Goal: Task Accomplishment & Management: Manage account settings

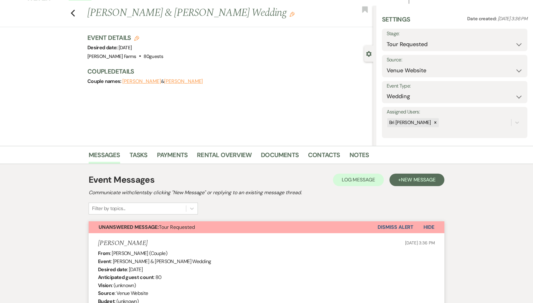
scroll to position [65, 0]
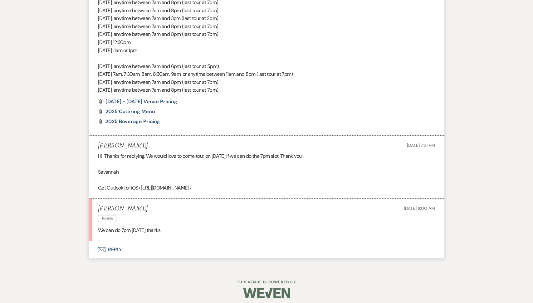
click at [147, 250] on button "Envelope Reply" at bounding box center [267, 249] width 356 height 17
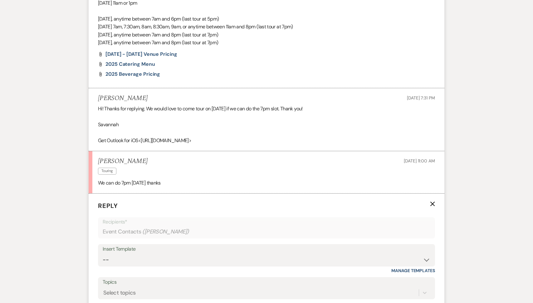
scroll to position [630, 0]
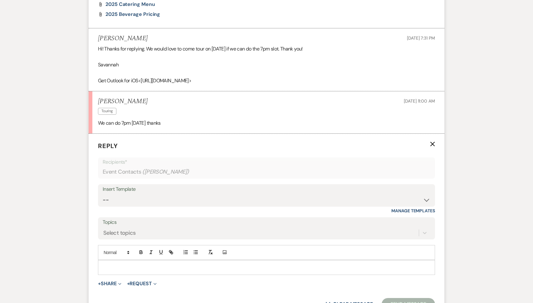
click at [131, 265] on p at bounding box center [266, 267] width 327 height 7
click at [158, 267] on p "Absolutely! I will get that schedueld right away via a google calendar!" at bounding box center [266, 267] width 327 height 7
drag, startPoint x: 145, startPoint y: 101, endPoint x: 99, endPoint y: 100, distance: 46.2
click at [99, 100] on h5 "Savannah Putman" at bounding box center [123, 102] width 50 height 8
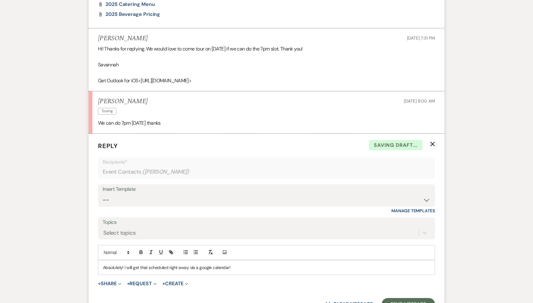
copy h5 "Savannah Putman"
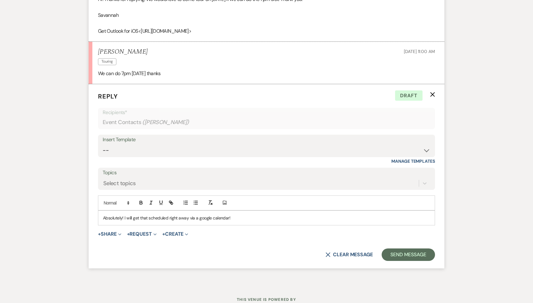
scroll to position [689, 0]
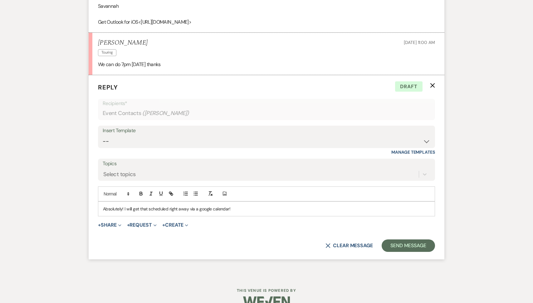
copy h5 "Savannah Putman"
click at [428, 240] on button "Send Message" at bounding box center [408, 246] width 53 height 12
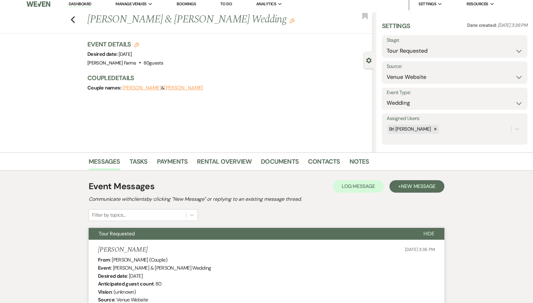
scroll to position [0, 0]
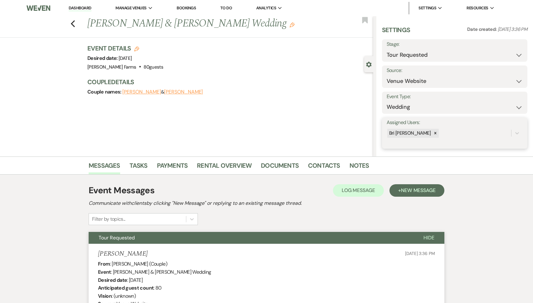
click at [430, 136] on div "Bri [PERSON_NAME]" at bounding box center [449, 133] width 125 height 11
type input "kyl"
click at [441, 154] on div "Kylee Fox" at bounding box center [455, 149] width 136 height 12
click at [505, 136] on button "Save" at bounding box center [512, 133] width 31 height 12
click at [423, 58] on select "Inquiry Follow Up Tour Requested Tour Confirmed Toured Proposal Sent Booked Lost" at bounding box center [455, 55] width 136 height 12
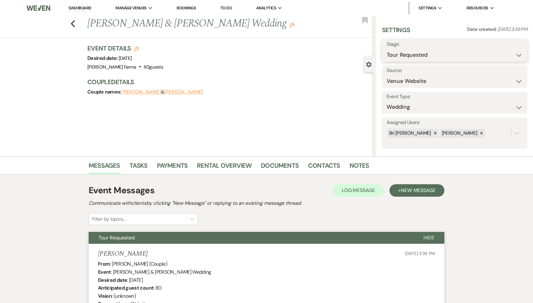
select select "4"
click at [507, 53] on button "Save" at bounding box center [512, 50] width 31 height 12
click at [316, 170] on link "Contacts" at bounding box center [324, 168] width 32 height 14
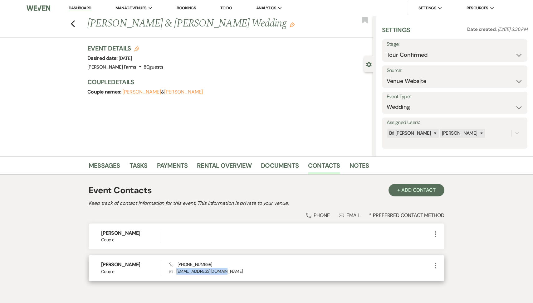
drag, startPoint x: 227, startPoint y: 270, endPoint x: 173, endPoint y: 271, distance: 54.0
click at [173, 271] on p "Envelope sav.reed98@outlook.com" at bounding box center [301, 271] width 263 height 7
copy p "sav.reed98@outlook.com"
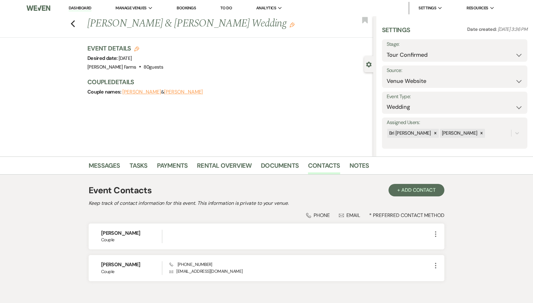
click at [76, 11] on li "Dashboard" at bounding box center [80, 8] width 29 height 12
click at [77, 9] on link "Dashboard" at bounding box center [80, 8] width 22 height 6
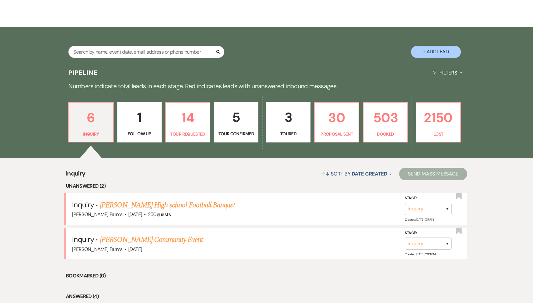
scroll to position [130, 0]
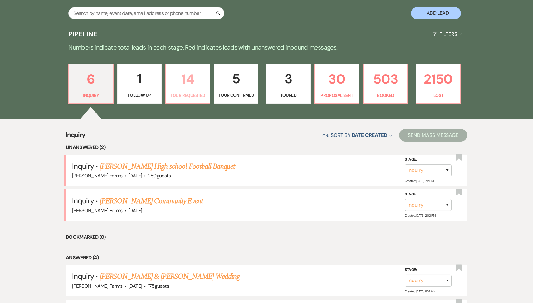
click at [187, 86] on p "14" at bounding box center [188, 79] width 36 height 21
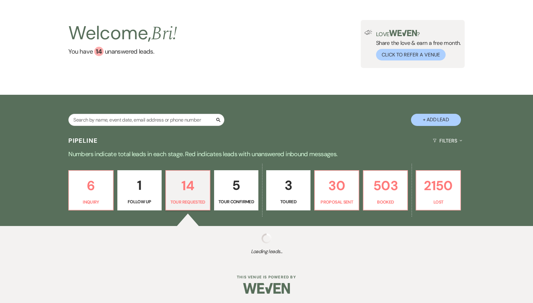
scroll to position [130, 0]
select select "2"
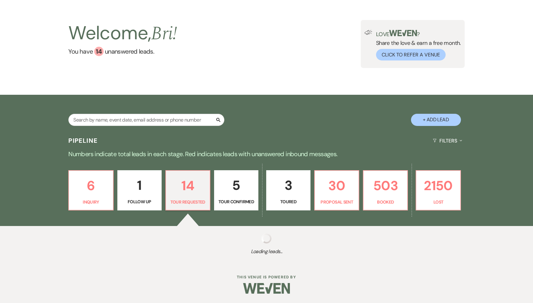
select select "2"
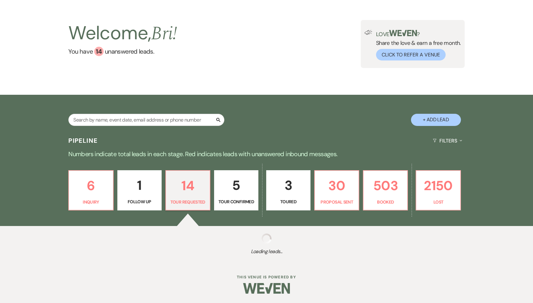
select select "2"
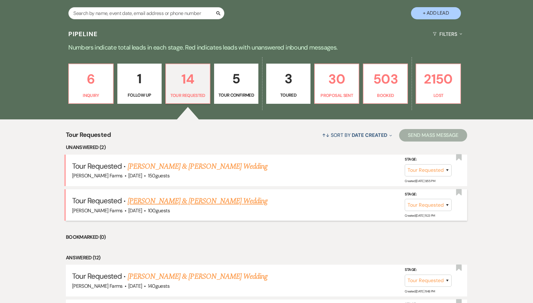
click at [182, 204] on link "Julie Dotson & Bryan Barr's Wedding" at bounding box center [198, 201] width 140 height 11
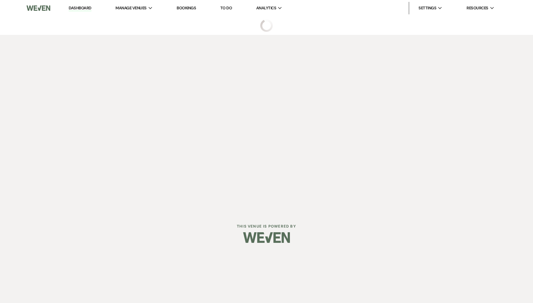
select select "2"
select select "5"
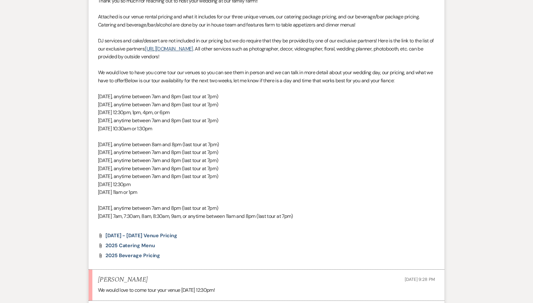
scroll to position [469, 0]
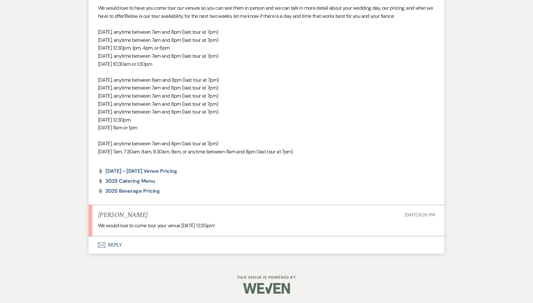
click at [146, 248] on button "Envelope Reply" at bounding box center [267, 245] width 356 height 17
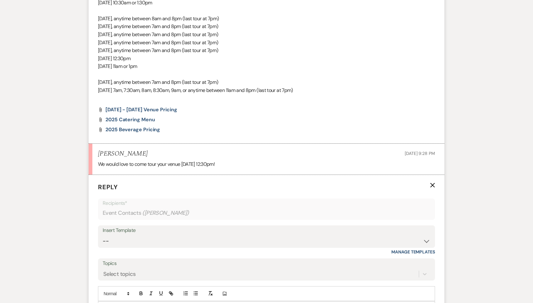
scroll to position [573, 0]
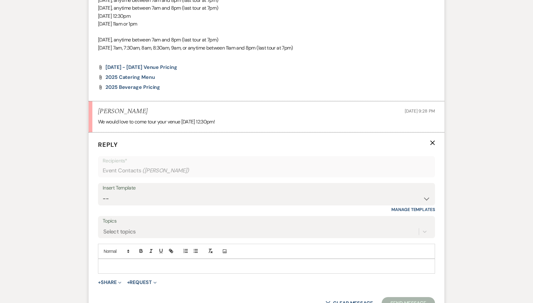
click at [129, 264] on p at bounding box center [266, 266] width 327 height 7
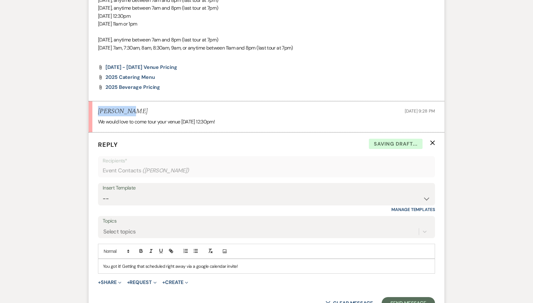
drag, startPoint x: 127, startPoint y: 114, endPoint x: 93, endPoint y: 113, distance: 34.4
click at [93, 113] on li "Bryan Barr Aug 13, 2025, 9:28 PM We would love to come tour your venue Saturday…" at bounding box center [267, 116] width 356 height 31
copy h5 "Bryan Barr"
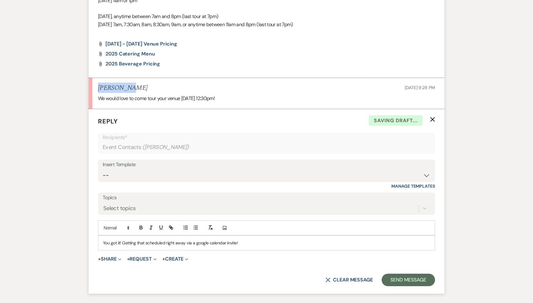
scroll to position [606, 0]
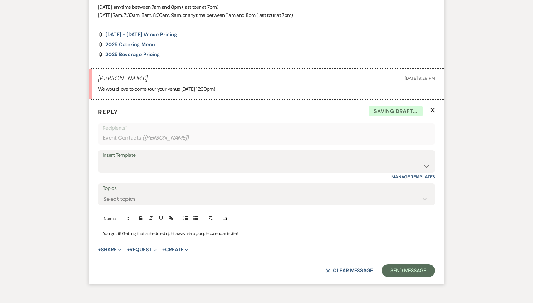
click at [425, 282] on form "Reply X Saving draft... Recipients* Event Contacts ( Bryan Barr ) Insert Templa…" at bounding box center [267, 192] width 356 height 185
click at [411, 264] on form "Reply X Saving draft... Recipients* Event Contacts ( Bryan Barr ) Insert Templa…" at bounding box center [267, 192] width 356 height 185
click at [411, 269] on button "Send Message" at bounding box center [408, 271] width 53 height 12
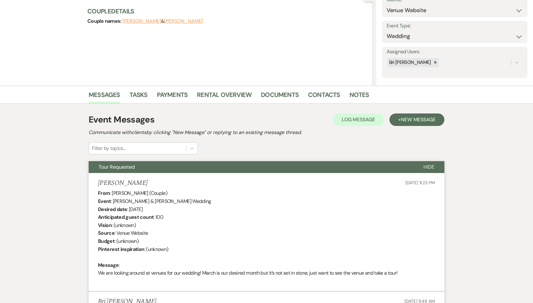
scroll to position [0, 0]
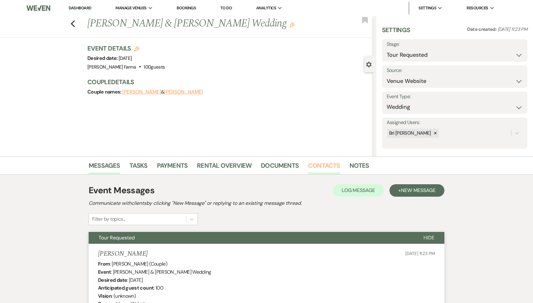
click at [318, 162] on link "Contacts" at bounding box center [324, 168] width 32 height 14
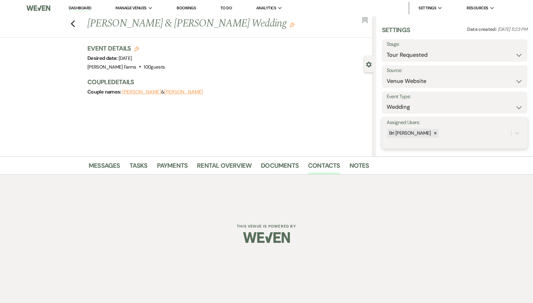
click at [451, 131] on div "Bri [PERSON_NAME]" at bounding box center [449, 133] width 125 height 11
type input "kyl"
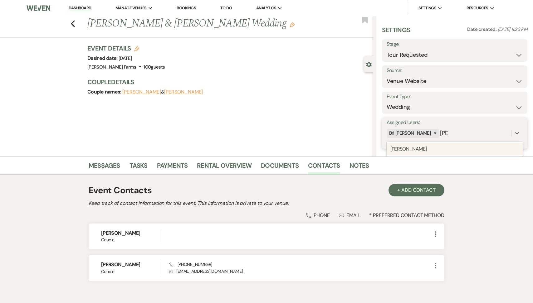
click at [463, 150] on div "Kylee Fox" at bounding box center [455, 149] width 136 height 12
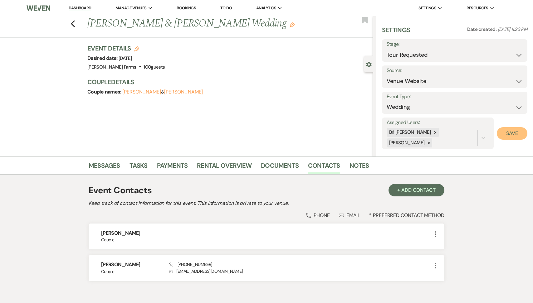
click at [504, 136] on button "Save" at bounding box center [512, 133] width 31 height 12
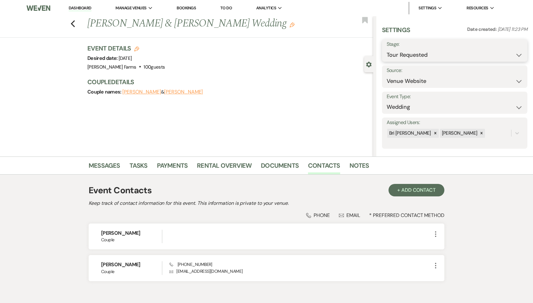
click at [446, 52] on select "Inquiry Follow Up Tour Requested Tour Confirmed Toured Proposal Sent Booked Lost" at bounding box center [455, 55] width 136 height 12
select select "4"
click at [509, 54] on button "Save" at bounding box center [512, 50] width 31 height 12
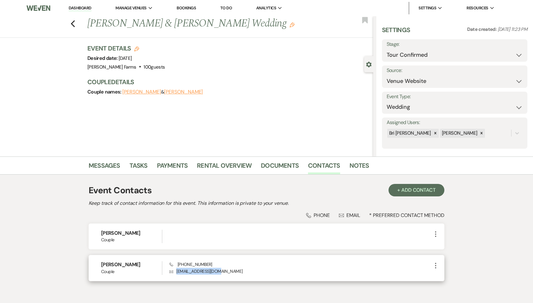
drag, startPoint x: 219, startPoint y: 272, endPoint x: 176, endPoint y: 271, distance: 43.1
click at [176, 271] on p "Envelope Bryan2707@yahoo.com" at bounding box center [301, 271] width 263 height 7
copy p "Bryan2707@yahoo.com"
click at [73, 9] on link "Dashboard" at bounding box center [80, 8] width 22 height 6
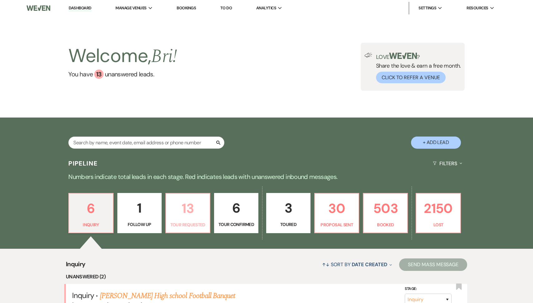
click at [190, 221] on link "13 Tour Requested" at bounding box center [187, 213] width 45 height 41
select select "2"
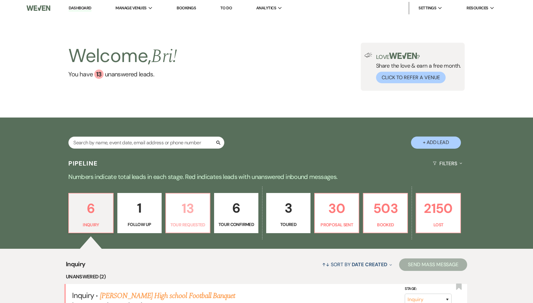
select select "2"
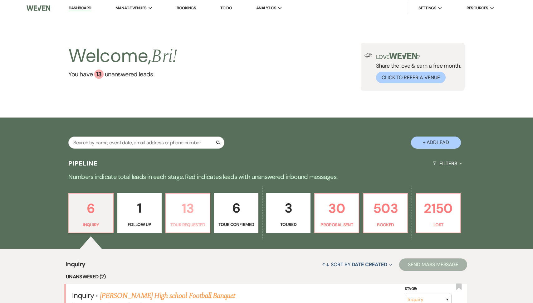
select select "2"
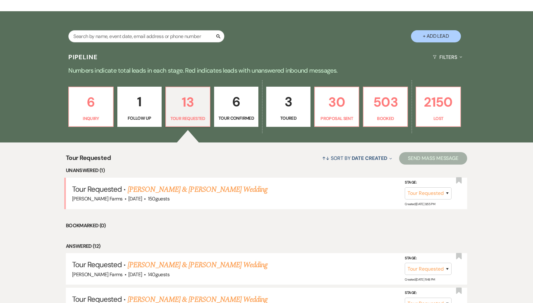
scroll to position [117, 0]
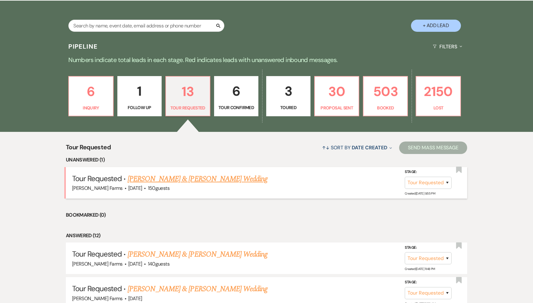
click at [186, 175] on link "Drew Porter & Mackenzie Misino's Wedding" at bounding box center [198, 179] width 140 height 11
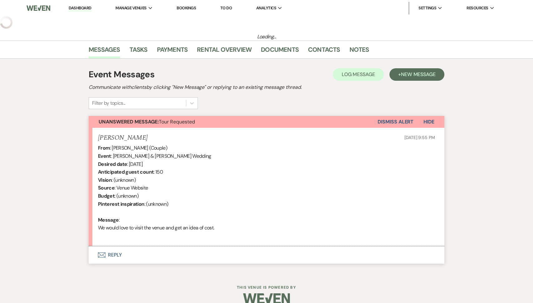
select select "2"
select select "5"
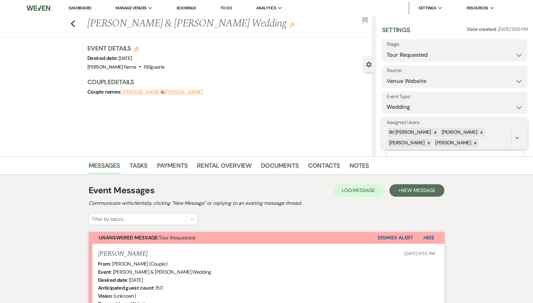
click at [464, 131] on div "Savannah Cammisa" at bounding box center [459, 132] width 38 height 9
click at [481, 131] on icon at bounding box center [482, 132] width 2 height 2
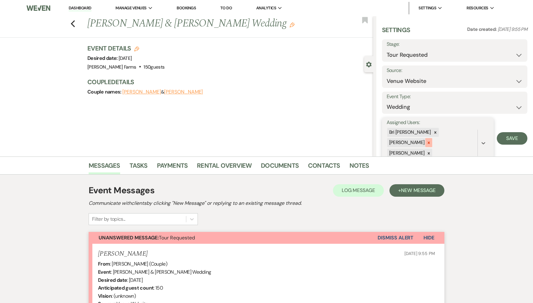
click at [431, 141] on icon at bounding box center [429, 143] width 4 height 4
click at [430, 142] on icon at bounding box center [429, 143] width 2 height 2
click at [506, 136] on button "Save" at bounding box center [512, 133] width 31 height 12
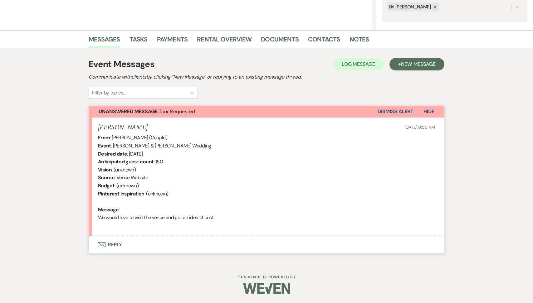
click at [168, 241] on button "Envelope Reply" at bounding box center [267, 244] width 356 height 17
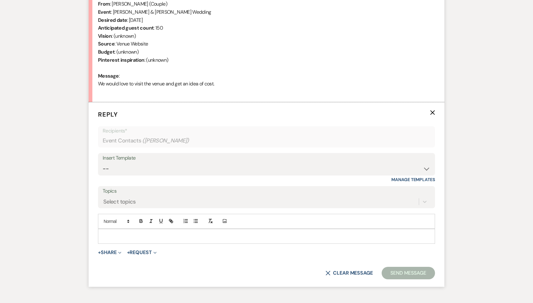
scroll to position [291, 0]
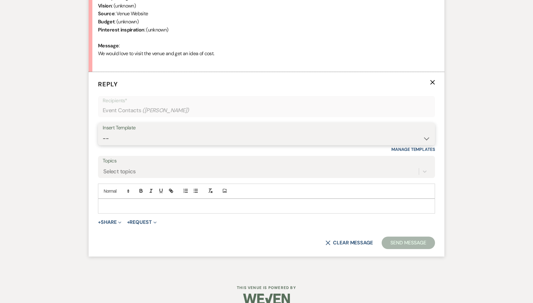
click at [161, 136] on select "-- Tour Request Response Follow Up Contract (Pre-Booked Leads) Weven Planning P…" at bounding box center [267, 139] width 328 height 12
select select "2135"
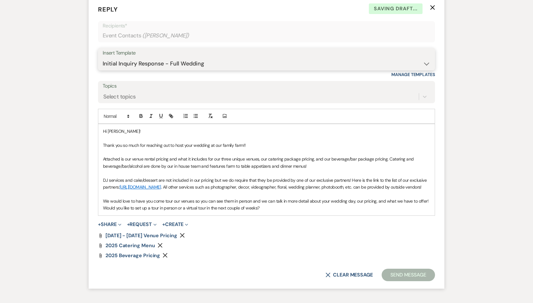
scroll to position [366, 0]
drag, startPoint x: 259, startPoint y: 215, endPoint x: 101, endPoint y: 214, distance: 158.9
click at [101, 214] on div "Hi Mackenzie! Thank you so much for reaching out to host your wedding at our fa…" at bounding box center [266, 169] width 337 height 91
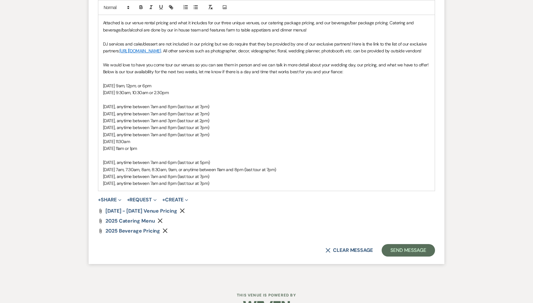
scroll to position [517, 0]
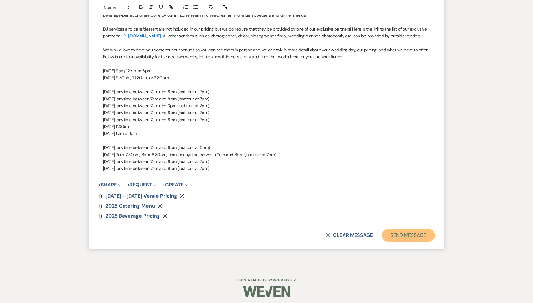
click at [392, 238] on button "Send Message" at bounding box center [408, 235] width 53 height 12
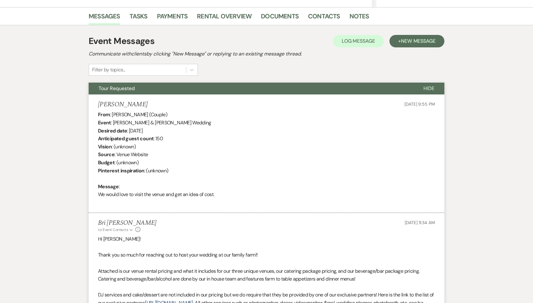
scroll to position [0, 0]
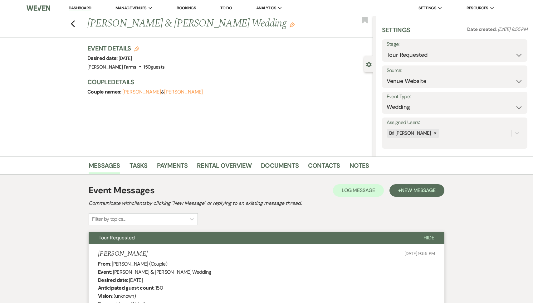
click at [79, 8] on link "Dashboard" at bounding box center [80, 8] width 22 height 6
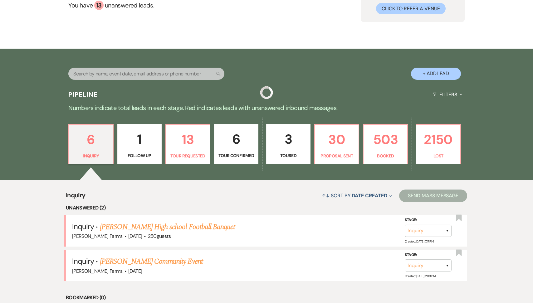
scroll to position [146, 0]
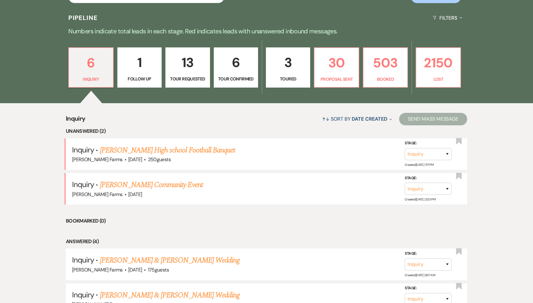
click at [184, 79] on p "Tour Requested" at bounding box center [188, 79] width 36 height 7
select select "2"
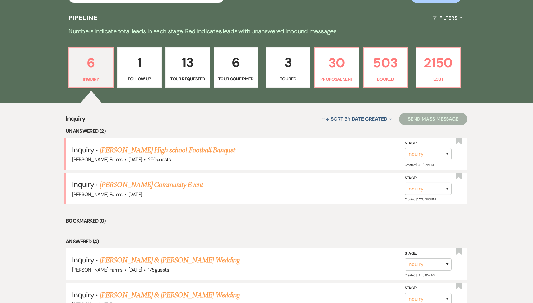
select select "2"
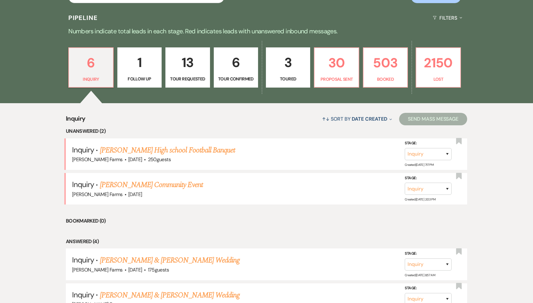
select select "2"
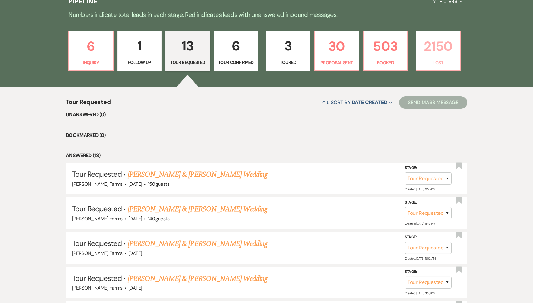
click at [437, 62] on p "Lost" at bounding box center [438, 62] width 36 height 7
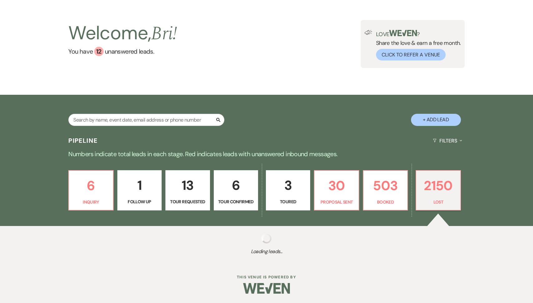
scroll to position [23, 0]
select select "8"
select select "5"
select select "8"
select select "1"
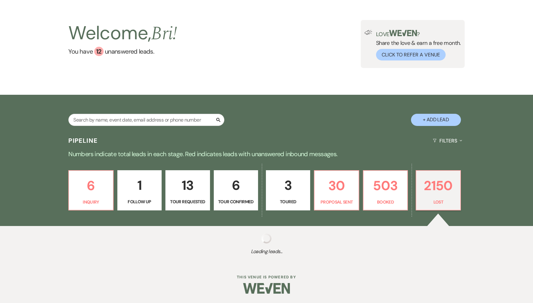
select select "8"
select select "5"
select select "8"
select select "5"
select select "8"
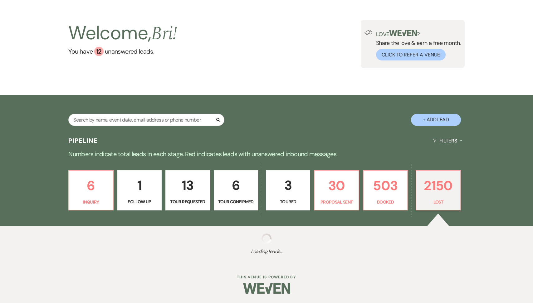
select select "6"
select select "8"
select select "5"
select select "8"
select select "5"
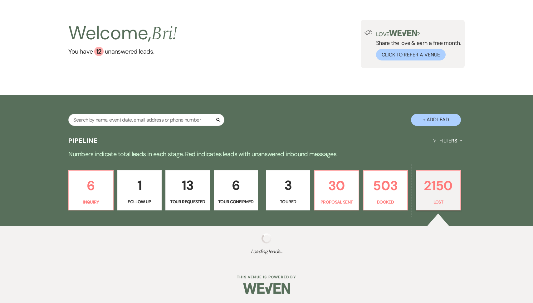
select select "8"
select select "5"
select select "8"
select select "1"
select select "8"
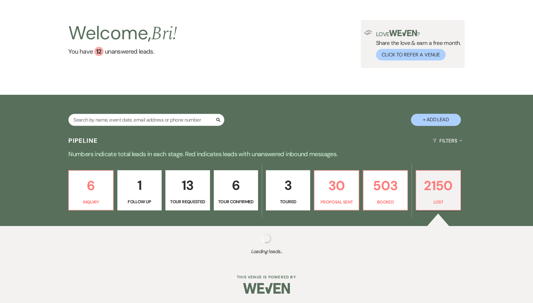
select select "5"
select select "8"
select select "6"
select select "8"
select select "5"
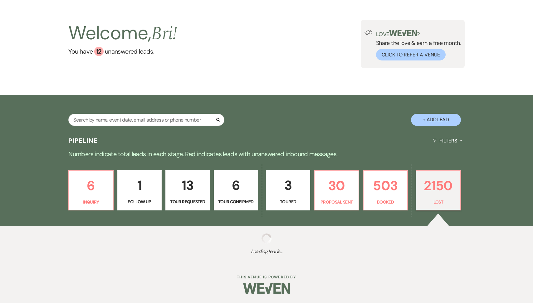
select select "8"
select select "5"
select select "8"
select select "5"
select select "8"
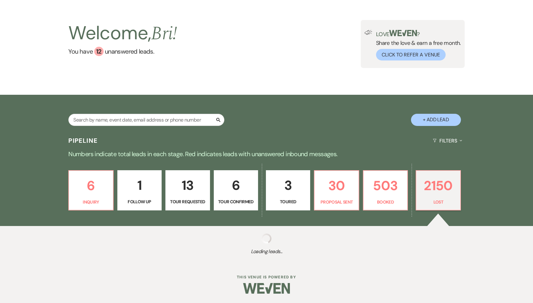
select select "5"
select select "8"
select select "6"
select select "8"
select select "1"
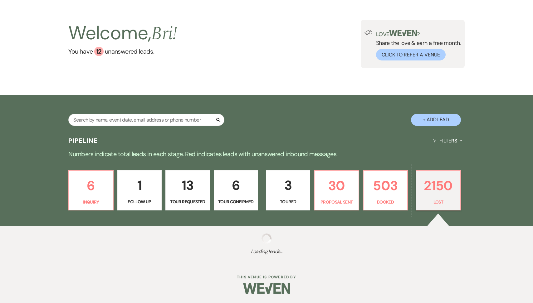
select select "8"
select select "1"
select select "8"
select select "5"
select select "8"
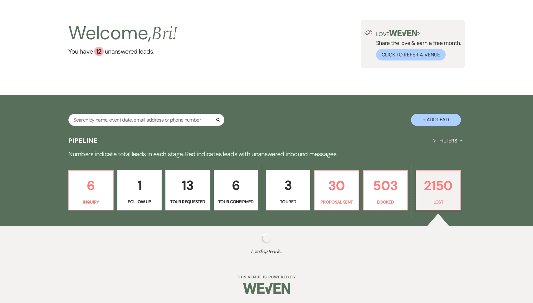
select select "5"
select select "8"
select select "5"
select select "8"
select select "6"
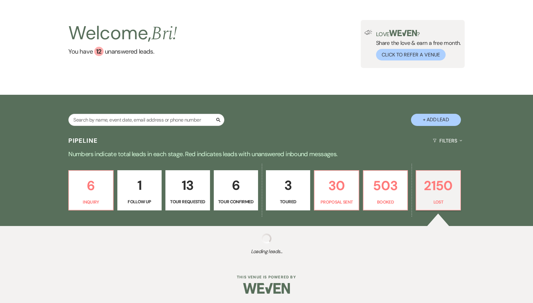
select select "8"
select select "5"
select select "8"
select select "5"
select select "8"
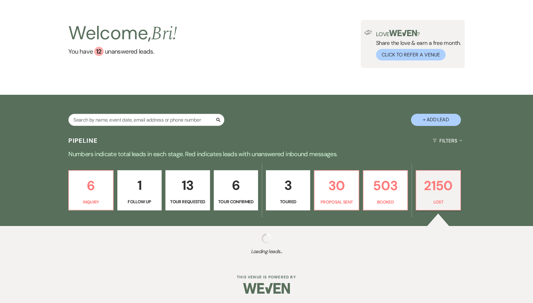
select select "5"
select select "8"
select select "5"
select select "8"
select select "1"
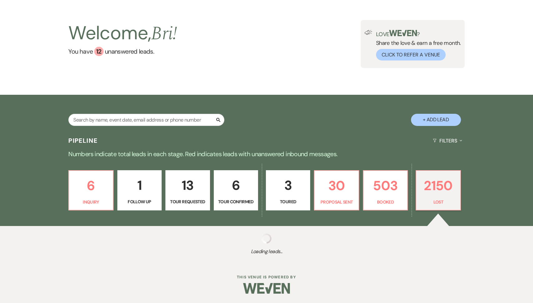
select select "8"
select select "5"
select select "8"
select select "5"
select select "8"
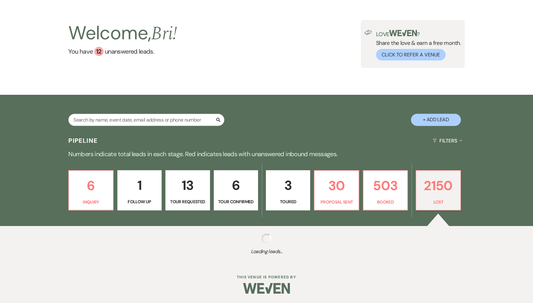
select select "5"
select select "8"
select select "6"
select select "8"
select select "5"
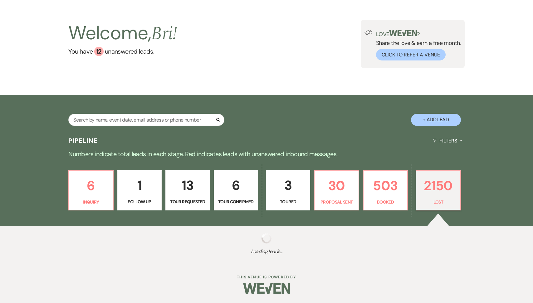
select select "8"
select select "5"
select select "8"
select select "5"
select select "8"
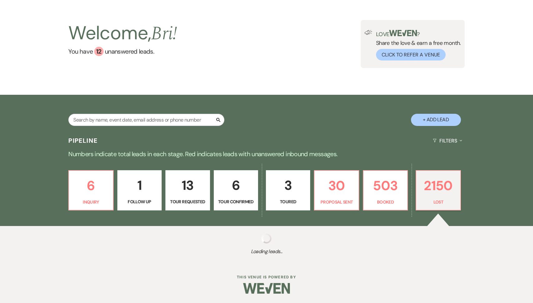
select select "5"
select select "8"
select select "6"
select select "8"
select select "5"
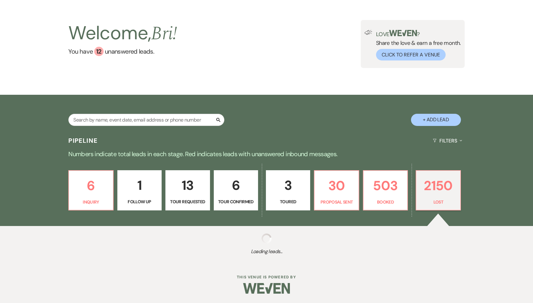
select select "8"
select select "5"
select select "8"
select select "5"
select select "8"
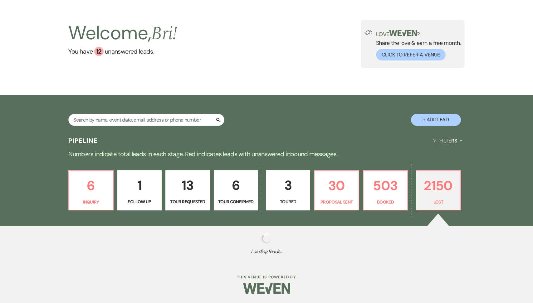
select select "5"
select select "8"
select select "5"
select select "8"
select select "5"
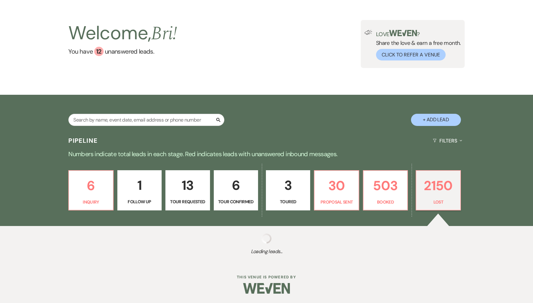
select select "8"
select select "5"
select select "8"
select select "5"
select select "8"
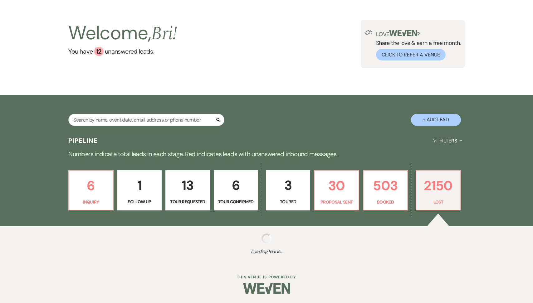
select select "5"
select select "8"
select select "5"
select select "8"
select select "5"
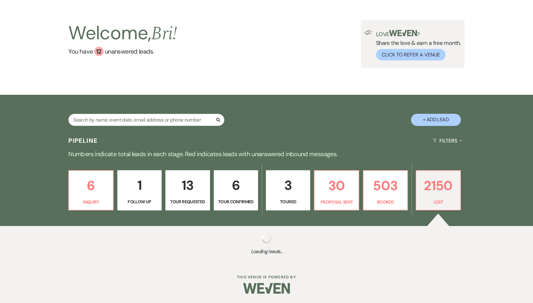
select select "8"
select select "5"
select select "8"
select select "5"
select select "8"
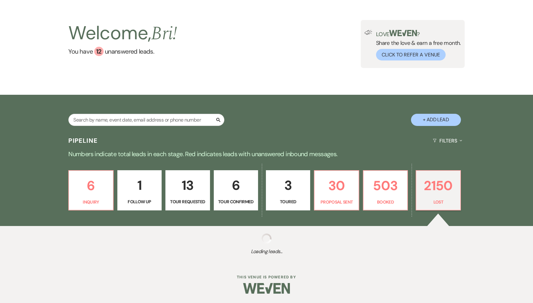
select select "5"
select select "8"
select select "5"
select select "8"
select select "5"
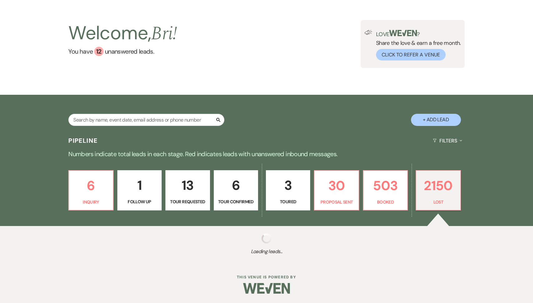
select select "8"
select select "5"
select select "8"
select select "5"
select select "8"
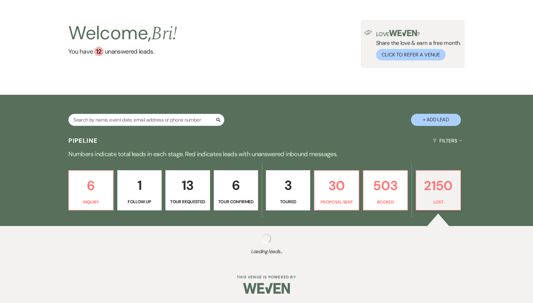
select select "6"
select select "8"
select select "5"
select select "8"
select select "1"
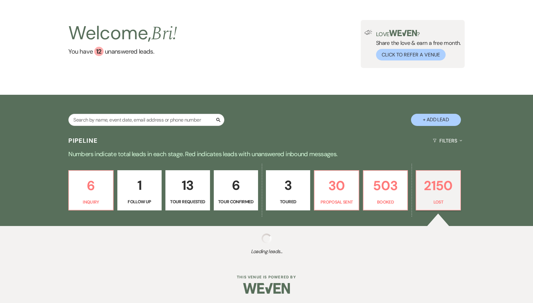
select select "8"
select select "5"
select select "8"
select select "5"
select select "8"
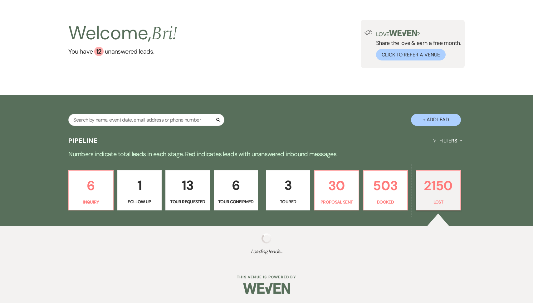
select select "5"
select select "8"
select select "5"
select select "8"
select select "5"
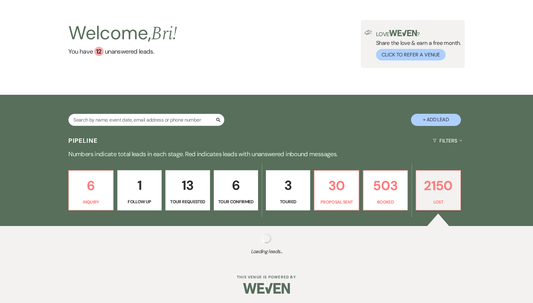
select select "8"
select select "7"
select select "8"
select select "5"
select select "8"
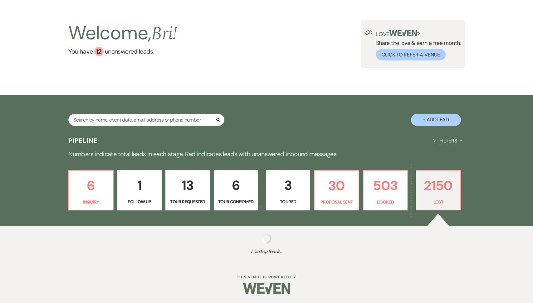
select select "5"
select select "8"
select select "5"
select select "8"
select select "5"
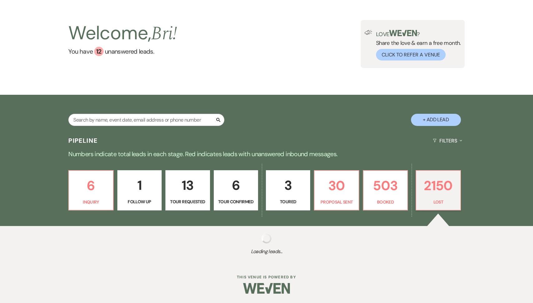
select select "8"
select select "1"
select select "8"
select select "5"
select select "8"
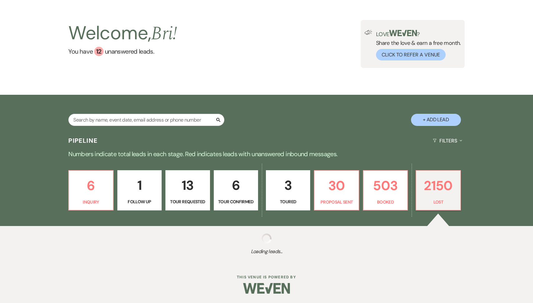
select select "1"
select select "8"
select select "6"
select select "8"
select select "5"
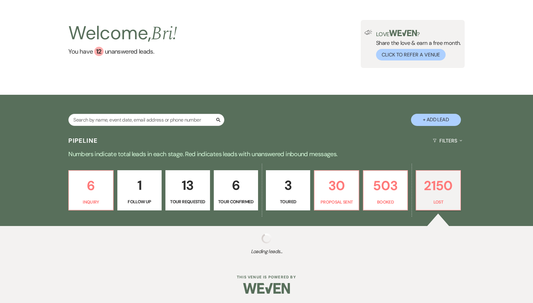
select select "8"
select select "1"
select select "8"
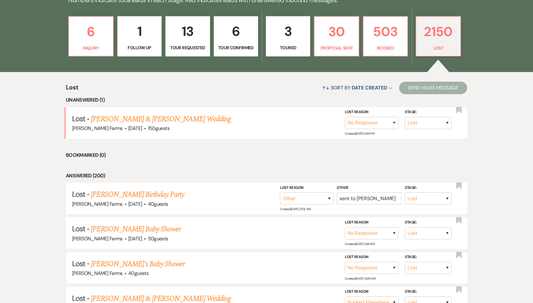
scroll to position [239, 0]
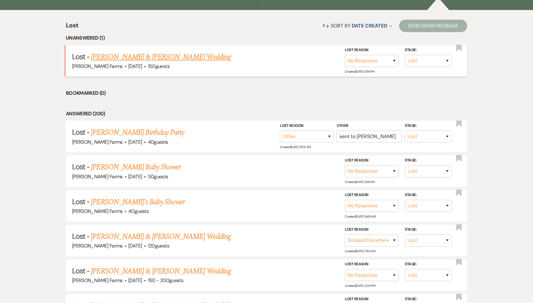
click at [210, 62] on link "Alexander Cameron & Hailee Calvert-Smith's Wedding" at bounding box center [161, 57] width 140 height 11
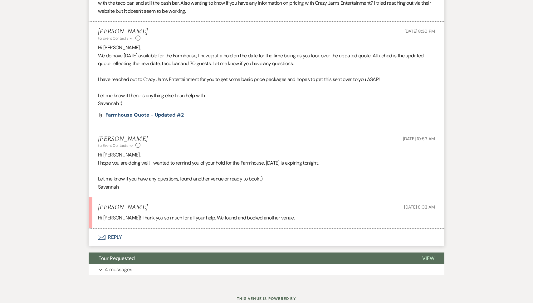
scroll to position [934, 0]
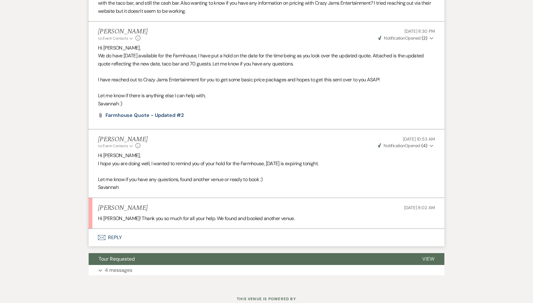
click at [168, 238] on button "Envelope Reply" at bounding box center [267, 237] width 356 height 17
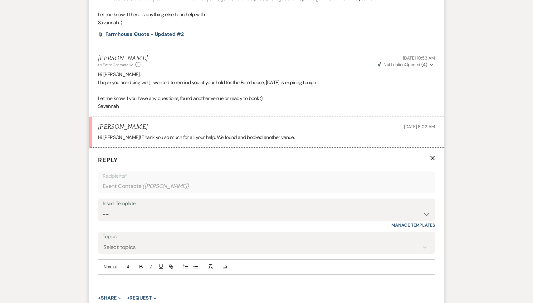
scroll to position [1019, 0]
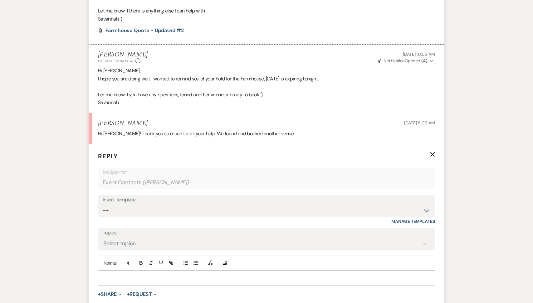
click at [134, 272] on div at bounding box center [266, 278] width 337 height 14
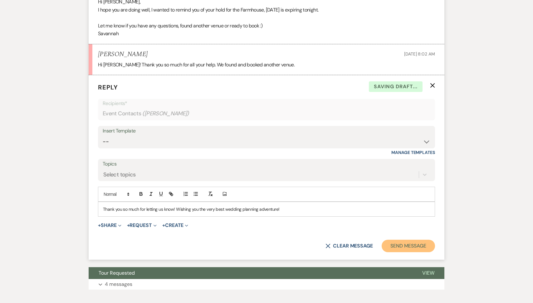
click at [425, 247] on button "Send Message" at bounding box center [408, 246] width 53 height 12
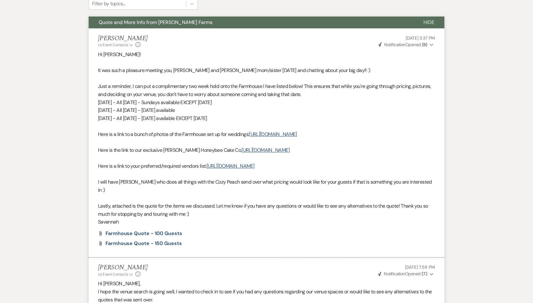
scroll to position [0, 0]
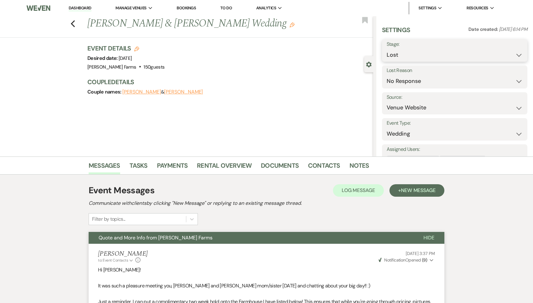
click at [441, 56] on select "Inquiry Follow Up Tour Requested Tour Confirmed Toured Proposal Sent Booked Lost" at bounding box center [455, 55] width 136 height 12
click at [417, 81] on select "Booked Elsewhere Budget Date Unavailable No Response Not a Good Match Capacity …" at bounding box center [455, 81] width 136 height 12
click at [510, 81] on button "Save" at bounding box center [511, 77] width 32 height 12
click at [79, 8] on link "Dashboard" at bounding box center [80, 8] width 22 height 6
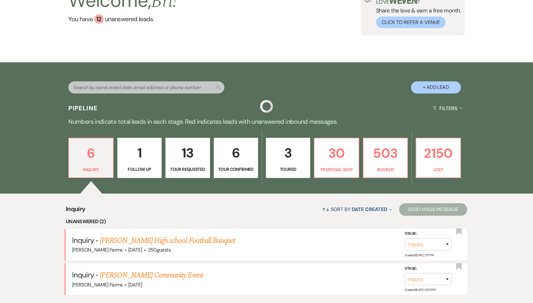
scroll to position [84, 0]
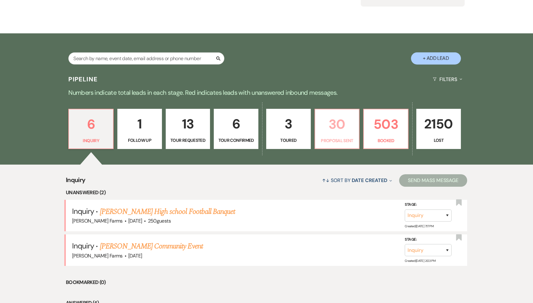
click at [350, 136] on link "30 Proposal Sent" at bounding box center [337, 129] width 45 height 41
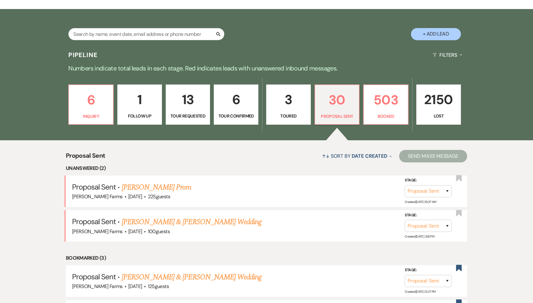
scroll to position [119, 0]
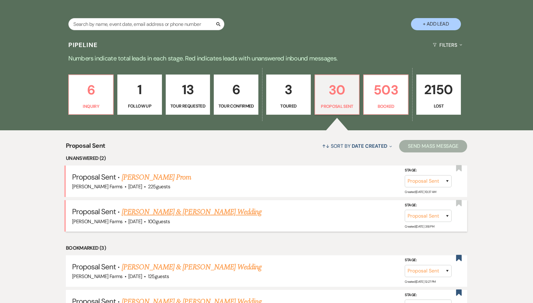
click at [204, 213] on link "Tim Thompson & Gidget Custis's Wedding" at bounding box center [192, 212] width 140 height 11
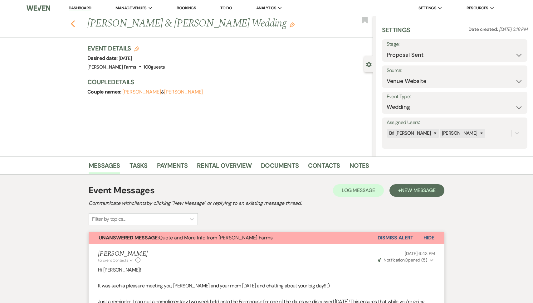
click at [72, 21] on icon "Previous" at bounding box center [73, 23] width 5 height 7
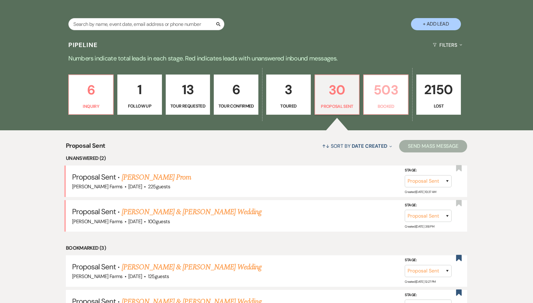
click at [380, 108] on p "Booked" at bounding box center [386, 106] width 37 height 7
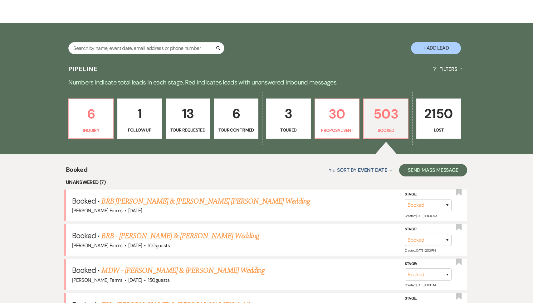
scroll to position [70, 0]
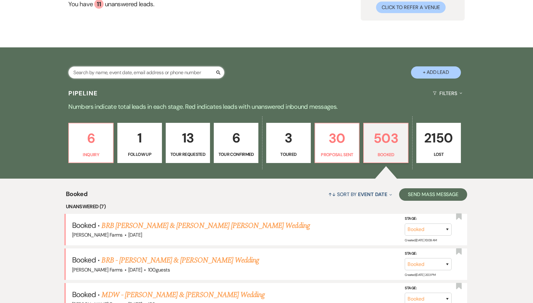
click at [115, 69] on input "text" at bounding box center [146, 73] width 156 height 12
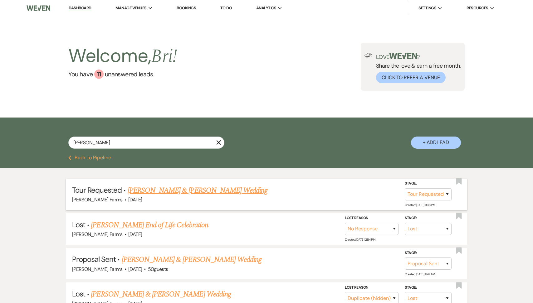
click at [148, 189] on link "Brian Chin & Catherine Koshick's Wedding" at bounding box center [198, 190] width 140 height 11
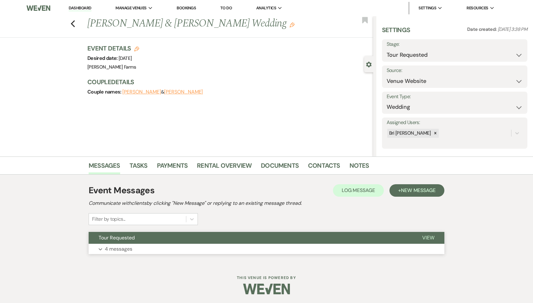
click at [140, 234] on button "Tour Requested" at bounding box center [251, 238] width 324 height 12
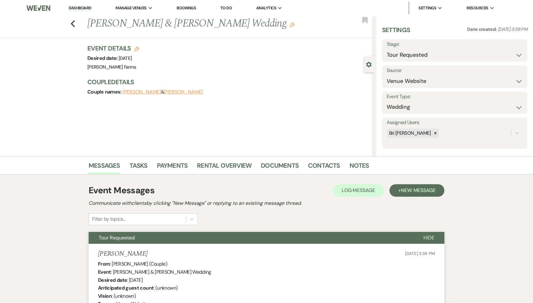
click at [83, 11] on li "Dashboard" at bounding box center [80, 8] width 29 height 12
click at [83, 8] on link "Dashboard" at bounding box center [80, 8] width 22 height 6
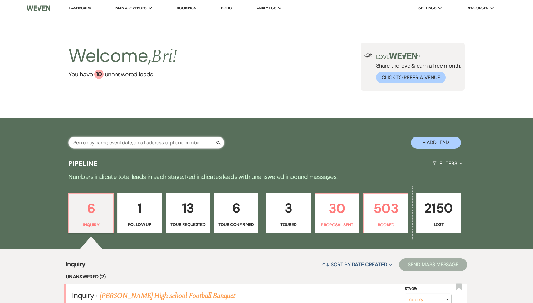
click at [107, 141] on input "text" at bounding box center [146, 143] width 156 height 12
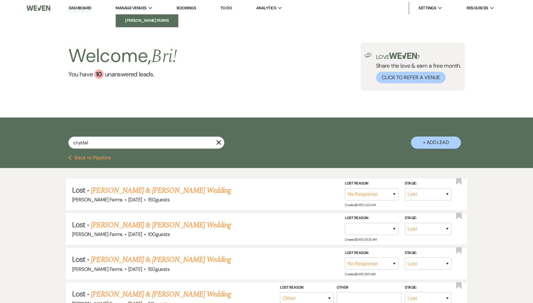
click at [145, 17] on li "[PERSON_NAME] Farms" at bounding box center [147, 20] width 56 height 6
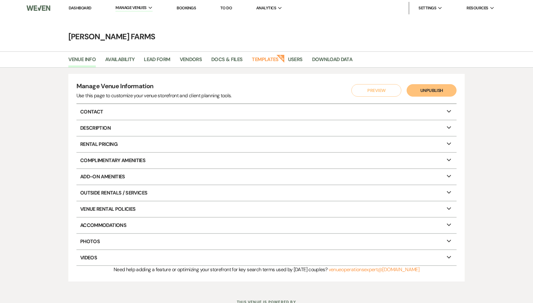
click at [271, 50] on main "Schnepf Farms Venue Info Availability Lead Form Vendors Docs & Files Templates …" at bounding box center [266, 152] width 533 height 272
click at [269, 57] on link "Templates" at bounding box center [265, 62] width 27 height 12
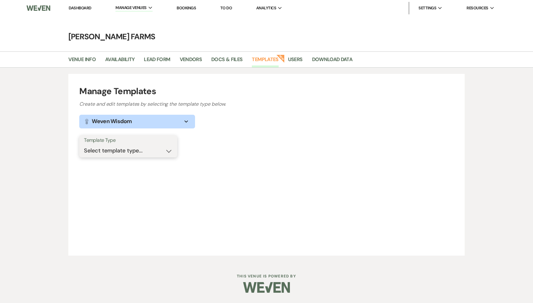
click at [149, 152] on select "Select template type... Task List Message Templates Payment Plan Inventory Item…" at bounding box center [128, 151] width 89 height 12
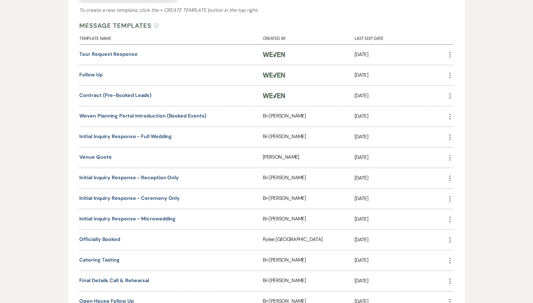
scroll to position [162, 0]
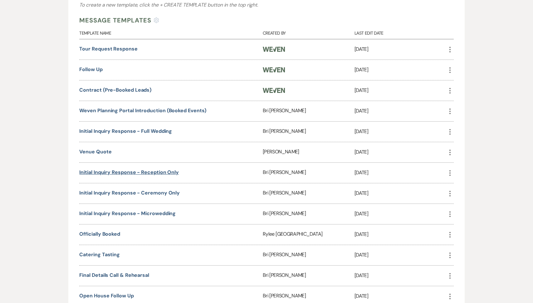
click at [159, 172] on link "Initial Inquiry Response - Reception Only" at bounding box center [129, 172] width 100 height 7
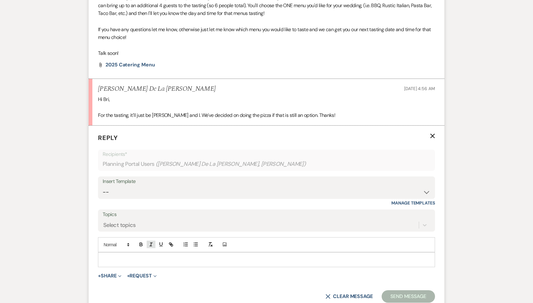
scroll to position [289, 0]
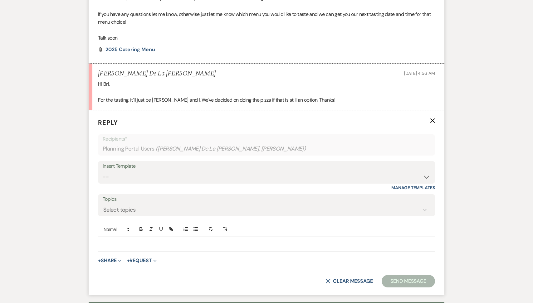
click at [138, 238] on div at bounding box center [266, 245] width 337 height 14
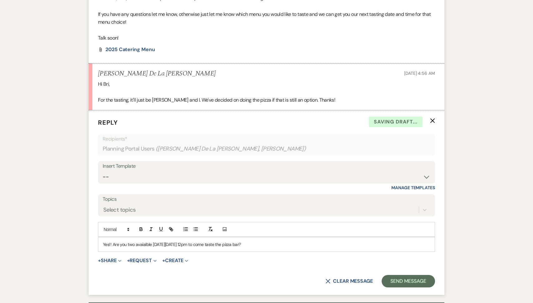
click at [147, 238] on div "Yes!! Are you two avaialble this Sunday, August 17, at 12pm to come taste the p…" at bounding box center [266, 245] width 337 height 14
click at [145, 241] on p "Yes!! Are you two avaialble this Sunday, August 17, at 12pm to come taste the p…" at bounding box center [266, 244] width 327 height 7
click at [109, 241] on p "Yes!! Are you two available this Sunday, August 17, at 12pm to come taste the p…" at bounding box center [266, 244] width 327 height 7
click at [419, 275] on button "Send Message" at bounding box center [408, 281] width 53 height 12
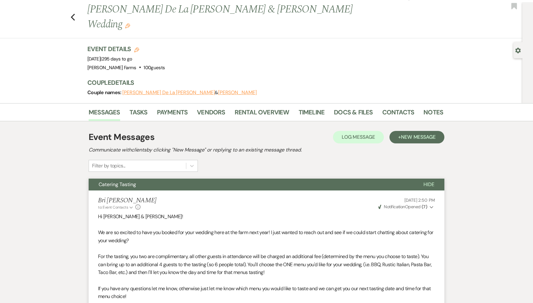
scroll to position [0, 0]
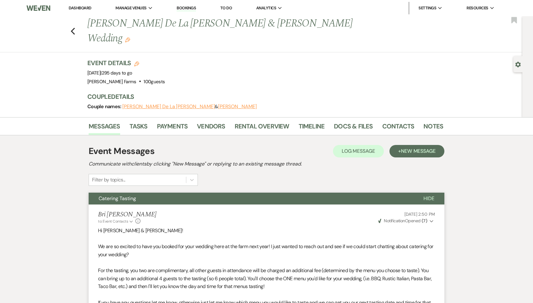
click at [80, 7] on link "Dashboard" at bounding box center [80, 7] width 22 height 5
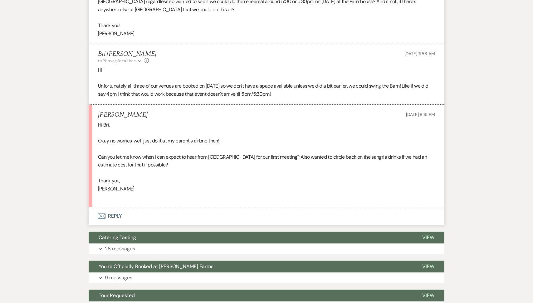
scroll to position [951, 0]
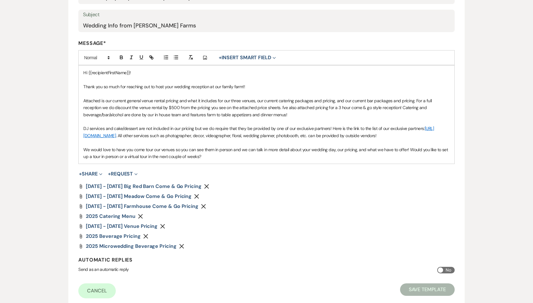
drag, startPoint x: 212, startPoint y: 158, endPoint x: 77, endPoint y: 101, distance: 145.8
click at [77, 101] on form "Edit Message Template This template was created on Jul 26, 2023 * Required Temp…" at bounding box center [266, 121] width 396 height 376
copy div "Attached is our current general venue rental pricing and what it includes for o…"
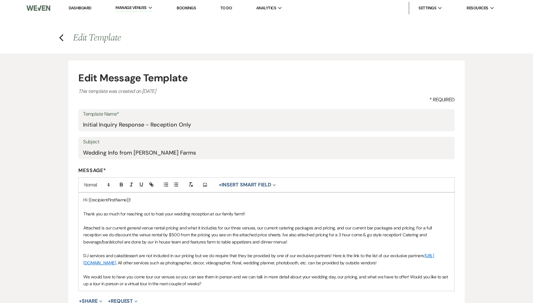
click at [80, 11] on li "Dashboard" at bounding box center [80, 8] width 29 height 12
click at [80, 8] on link "Dashboard" at bounding box center [80, 7] width 22 height 5
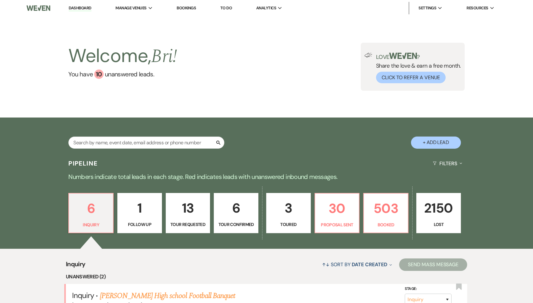
click at [442, 217] on p "2150" at bounding box center [439, 208] width 37 height 21
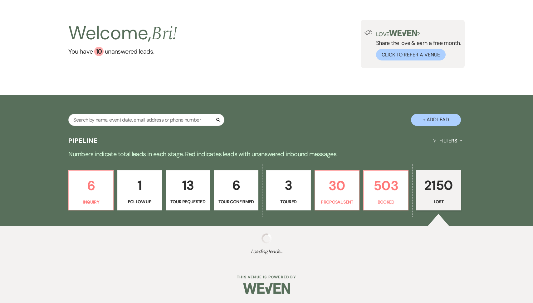
select select "8"
select select "1"
select select "8"
select select "5"
select select "8"
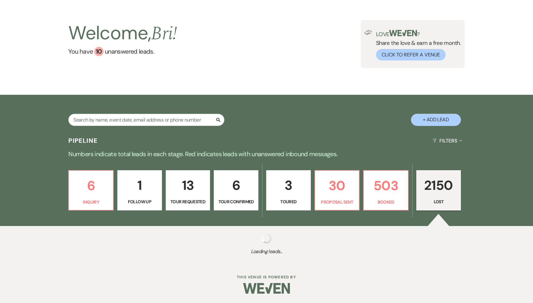
select select "5"
select select "8"
select select "6"
select select "8"
select select "5"
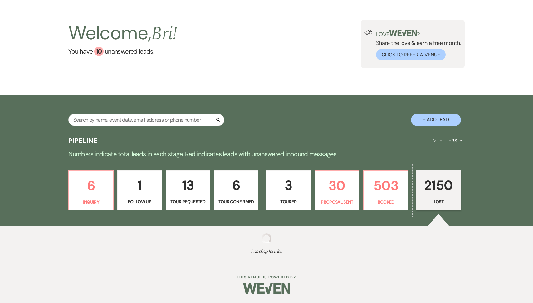
select select "8"
select select "5"
select select "8"
select select "5"
select select "8"
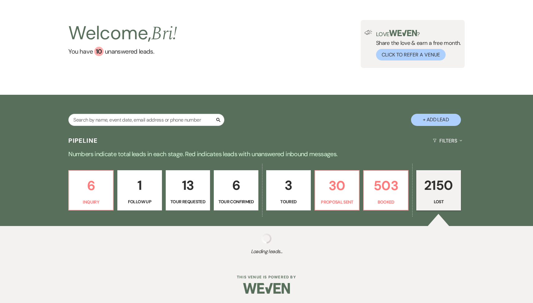
select select "1"
select select "8"
select select "5"
select select "8"
select select "6"
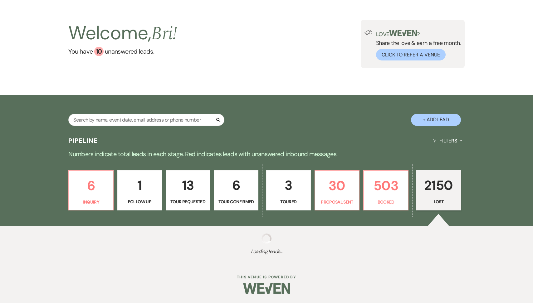
select select "8"
select select "5"
select select "8"
select select "5"
select select "8"
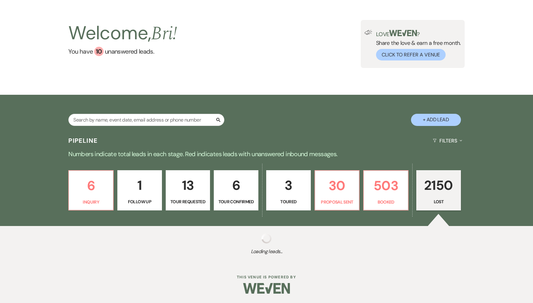
select select "5"
select select "8"
select select "5"
select select "8"
select select "6"
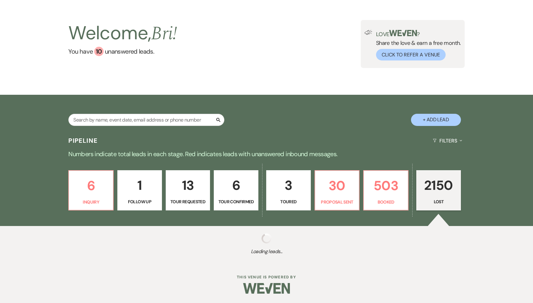
select select "8"
select select "1"
select select "8"
select select "1"
select select "8"
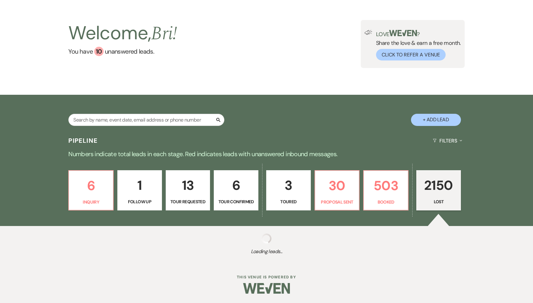
select select "5"
select select "8"
select select "5"
select select "8"
select select "5"
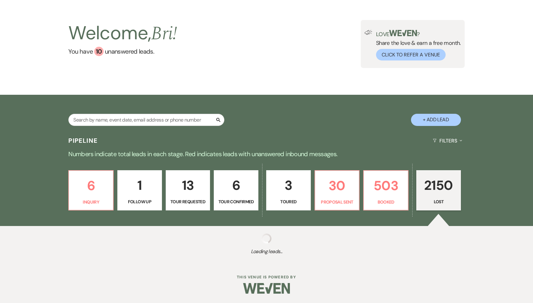
select select "8"
select select "6"
select select "8"
select select "5"
select select "8"
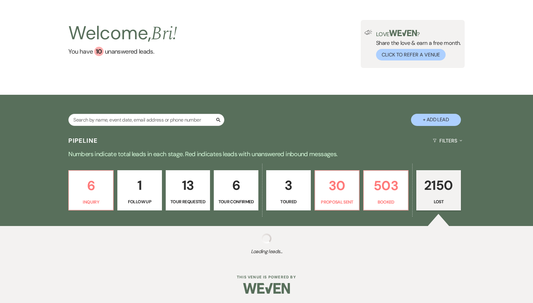
select select "5"
select select "8"
select select "5"
select select "8"
select select "5"
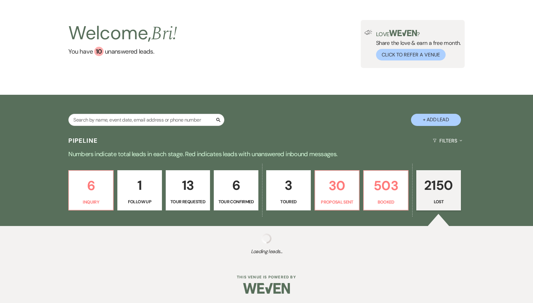
select select "8"
select select "1"
select select "8"
select select "5"
select select "8"
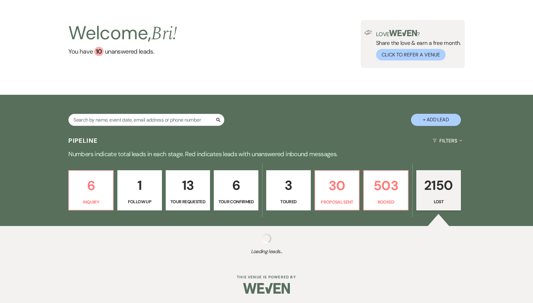
select select "5"
select select "8"
select select "5"
select select "8"
select select "6"
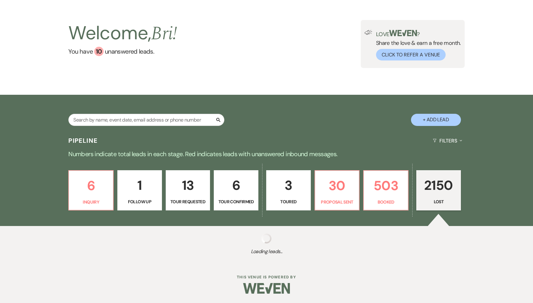
select select "8"
select select "5"
select select "8"
select select "5"
select select "8"
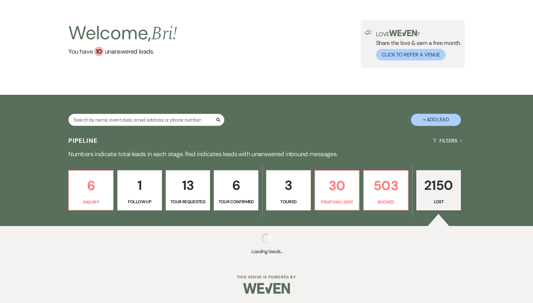
select select "5"
select select "8"
select select "5"
select select "8"
select select "6"
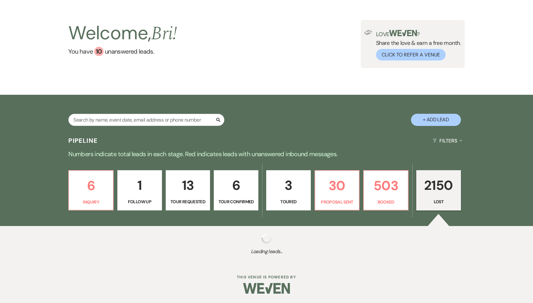
select select "8"
select select "5"
select select "8"
select select "5"
select select "8"
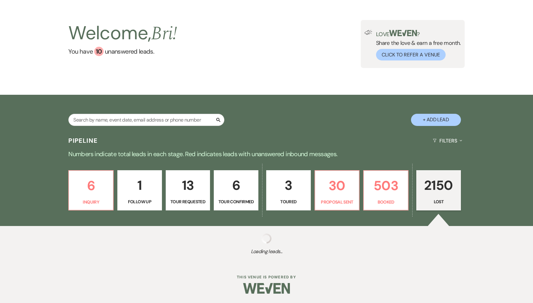
select select "5"
select select "8"
select select "5"
select select "8"
select select "5"
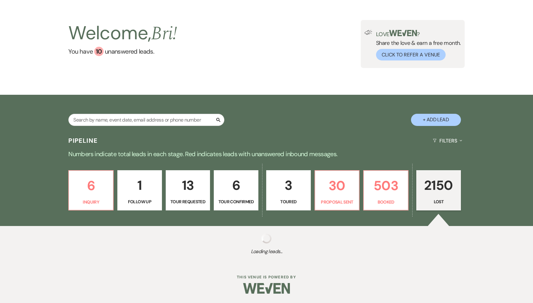
select select "8"
select select "5"
select select "8"
select select "5"
select select "8"
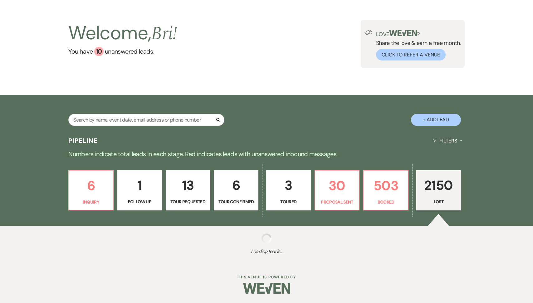
select select "5"
select select "8"
select select "5"
select select "8"
select select "5"
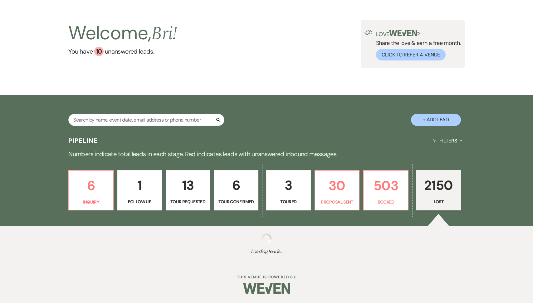
select select "8"
select select "5"
select select "8"
select select "5"
select select "8"
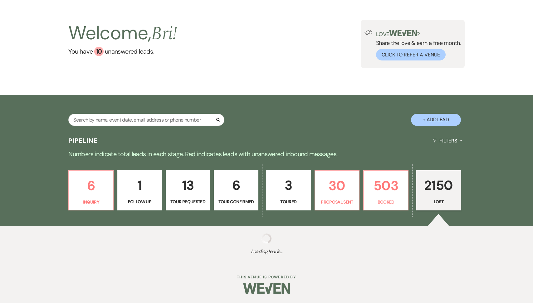
select select "5"
select select "8"
select select "5"
select select "8"
select select "5"
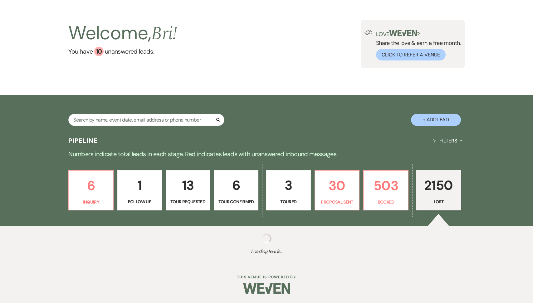
select select "8"
select select "5"
select select "8"
select select "5"
select select "8"
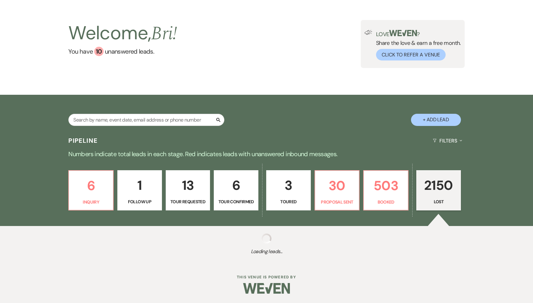
select select "5"
select select "8"
select select "6"
select select "8"
select select "5"
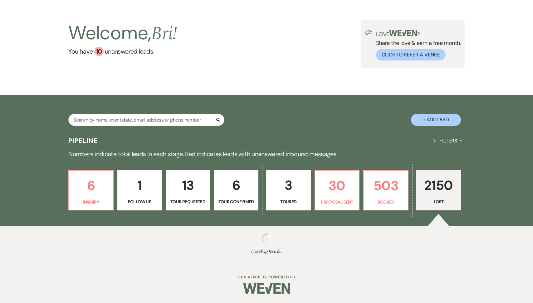
select select "8"
select select "1"
select select "8"
select select "5"
select select "8"
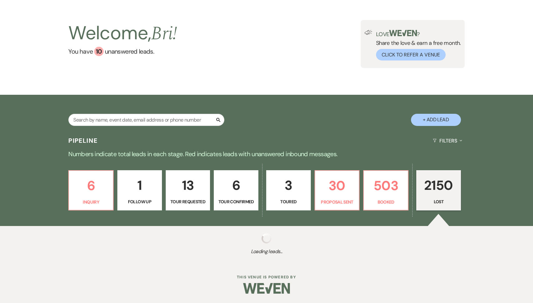
select select "5"
select select "8"
select select "5"
select select "8"
select select "5"
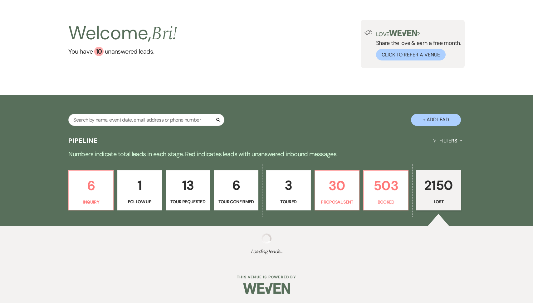
select select "8"
select select "6"
select select "8"
select select "5"
select select "8"
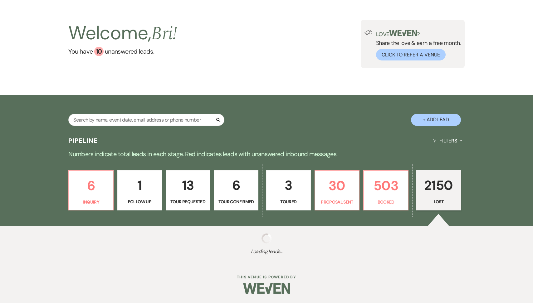
select select "7"
select select "8"
select select "5"
select select "8"
select select "5"
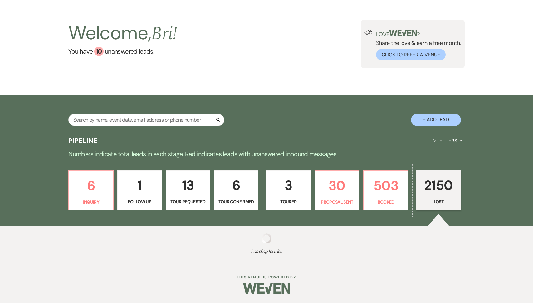
select select "8"
select select "5"
select select "8"
select select "5"
select select "8"
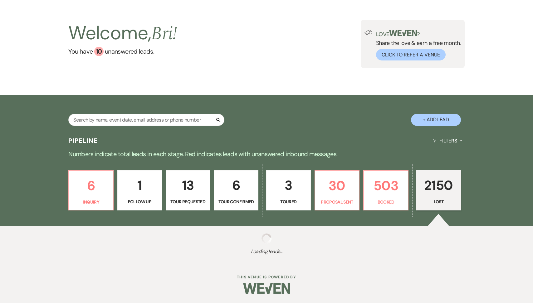
select select "1"
select select "8"
select select "5"
select select "8"
select select "1"
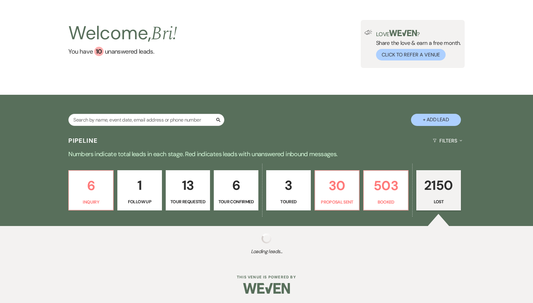
select select "8"
select select "6"
select select "8"
select select "5"
select select "8"
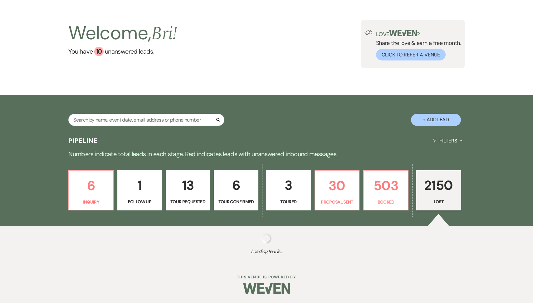
select select "1"
select select "8"
select select "5"
select select "8"
select select "5"
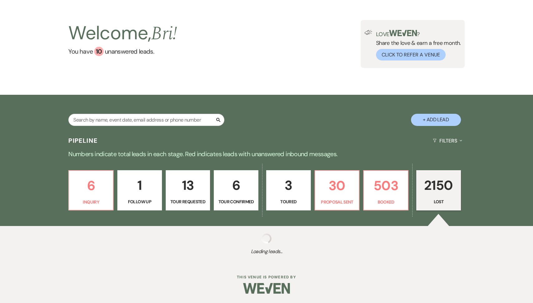
select select "8"
select select "6"
select select "8"
select select "5"
select select "8"
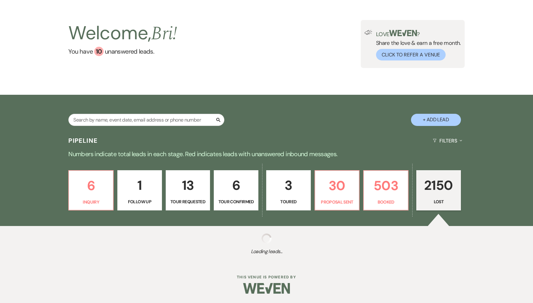
select select "5"
select select "8"
select select "5"
select select "8"
select select "5"
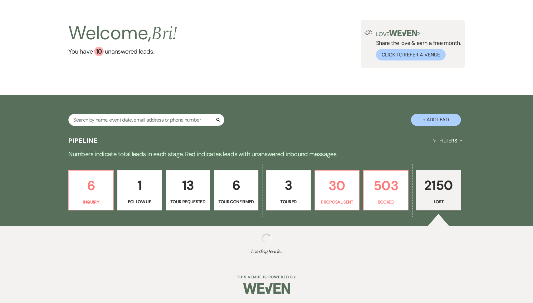
select select "8"
select select "6"
select select "8"
select select "5"
select select "8"
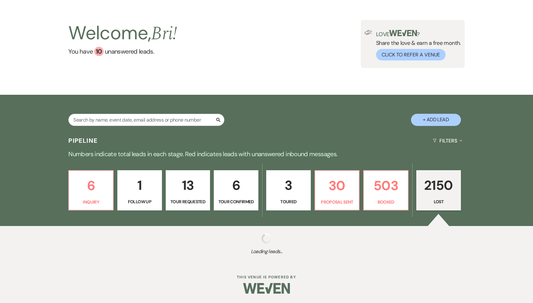
select select "6"
select select "8"
select select "5"
select select "8"
select select "1"
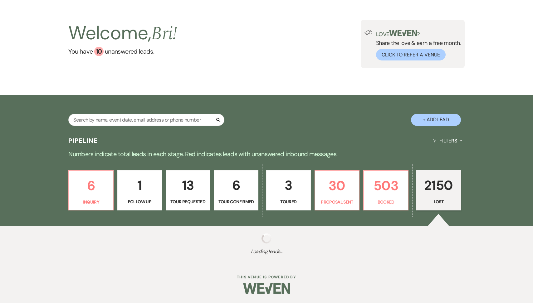
select select "8"
select select "5"
select select "8"
select select "5"
select select "8"
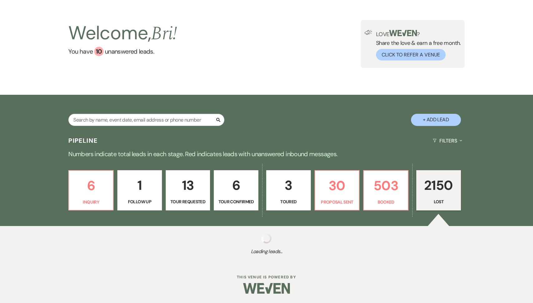
select select "5"
select select "8"
select select "6"
select select "8"
select select "5"
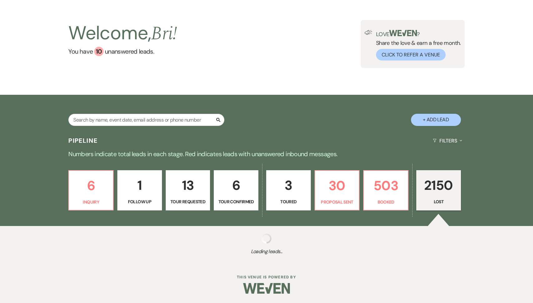
select select "8"
select select "10"
select select "8"
select select "1"
select select "8"
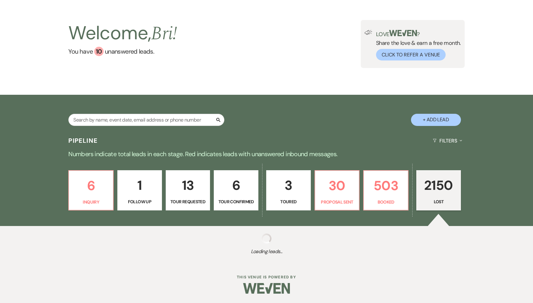
select select "7"
select select "8"
select select "10"
select select "8"
select select "5"
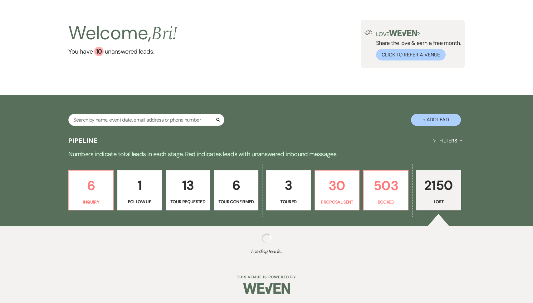
select select "8"
select select "5"
select select "8"
select select "5"
select select "8"
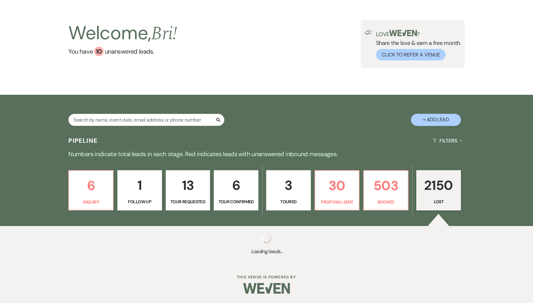
select select "5"
select select "8"
select select "6"
select select "8"
select select "5"
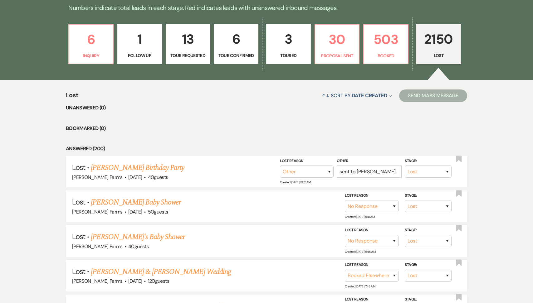
scroll to position [172, 0]
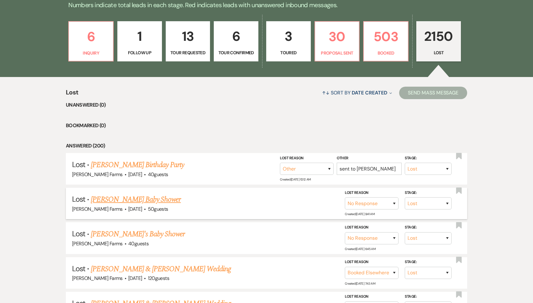
click at [136, 207] on div "Schnepf Farms · Oct 11, 2025 · 50 guests" at bounding box center [266, 209] width 389 height 8
click at [130, 200] on link "Norma Posilippo's Baby Shower" at bounding box center [136, 199] width 90 height 11
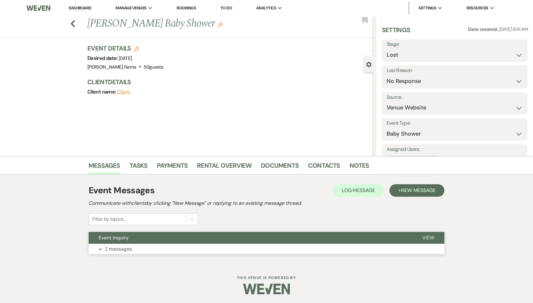
click at [137, 240] on button "Event Inquiry" at bounding box center [251, 238] width 324 height 12
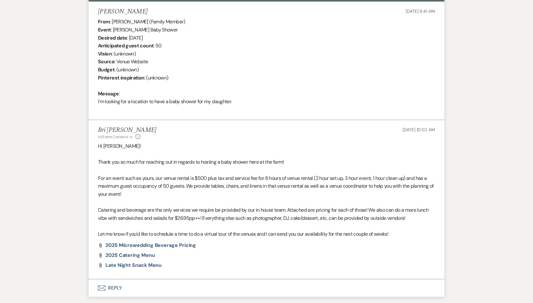
scroll to position [286, 0]
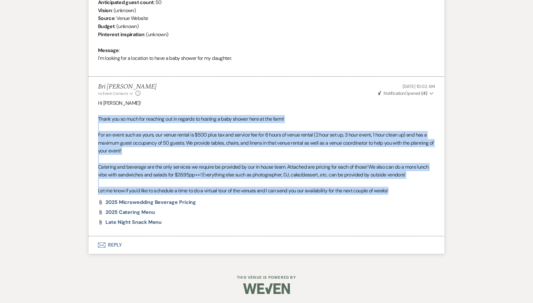
drag, startPoint x: 399, startPoint y: 188, endPoint x: 98, endPoint y: 119, distance: 309.1
click at [98, 119] on div "Hi Norma! Thank you so much for reaching out in regards to hosting a baby showe…" at bounding box center [266, 147] width 337 height 96
copy div "Thank you so much for reaching out in regards to hosting a baby shower here at …"
